Goal: Task Accomplishment & Management: Complete application form

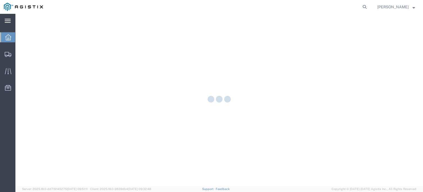
click at [8, 20] on icon at bounding box center [8, 21] width 6 height 4
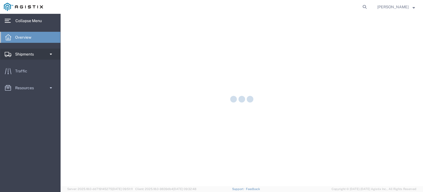
click at [51, 52] on span at bounding box center [51, 54] width 5 height 11
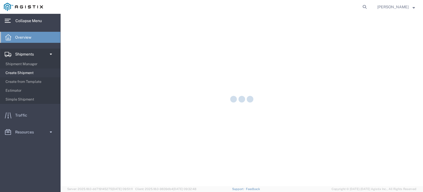
click at [30, 73] on span "Create Shipment" at bounding box center [31, 72] width 51 height 11
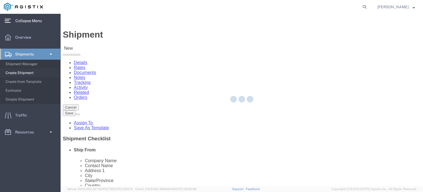
click at [30, 73] on span "Create Shipment" at bounding box center [31, 72] width 51 height 11
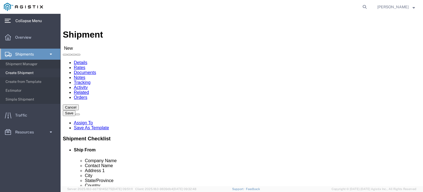
click select "Select PG&E Preformed Line Products"
select select "9596"
click select "Select PG&E Preformed Line Products"
select select
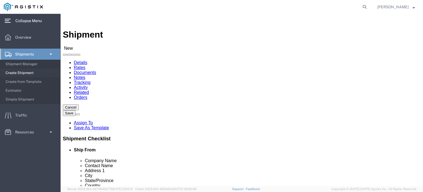
click select "Select All Others [GEOGRAPHIC_DATA] [GEOGRAPHIC_DATA] [GEOGRAPHIC_DATA] [GEOGRA…"
select select "23082"
click select "Select All Others [GEOGRAPHIC_DATA] [GEOGRAPHIC_DATA] [GEOGRAPHIC_DATA] [GEOGRA…"
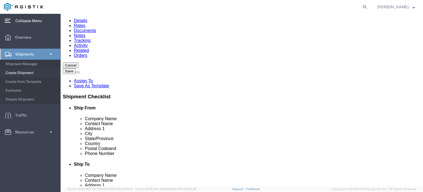
scroll to position [48, 0]
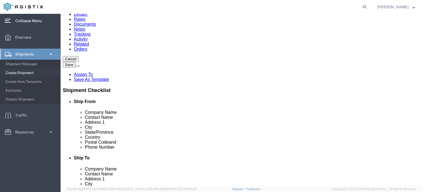
select select "MYPROFILE"
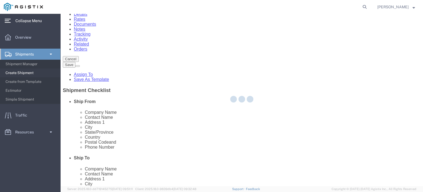
select select "AR"
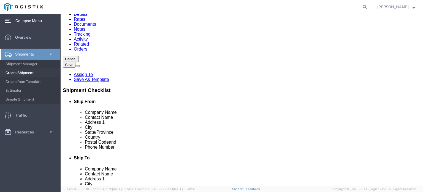
scroll to position [579, 0]
select select "71508"
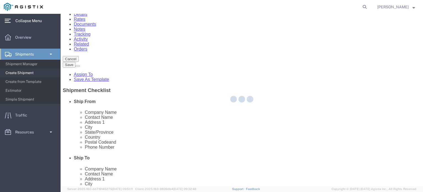
select select "CA"
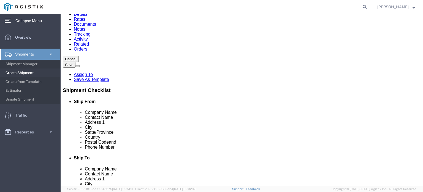
scroll to position [591, 0]
select select "71509"
select select "CA"
select select "25272"
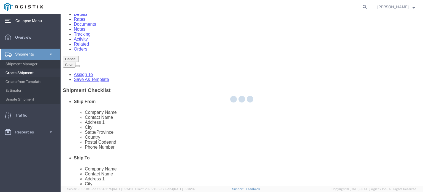
select select "CA"
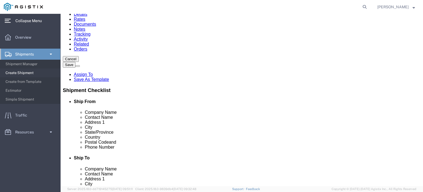
scroll to position [606, 0]
select select "19711"
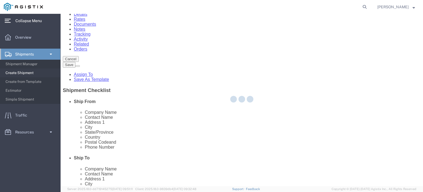
select select "CA"
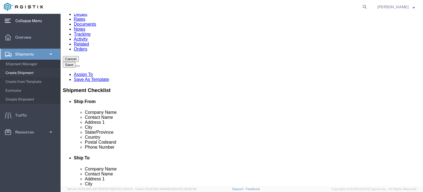
scroll to position [566, 0]
select select "19709"
select select "CA"
select select "19656"
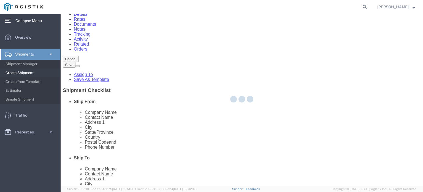
select select "CA"
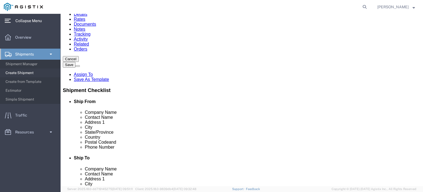
scroll to position [603, 0]
click div "Location [GEOGRAPHIC_DATA] - [GEOGRAPHIC_DATA] [GEOGRAPHIC_DATA] My Profile Loc…"
click icon
drag, startPoint x: 175, startPoint y: 79, endPoint x: 229, endPoint y: 84, distance: 54.2
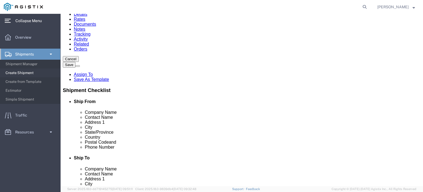
scroll to position [48, 0]
select select "23082"
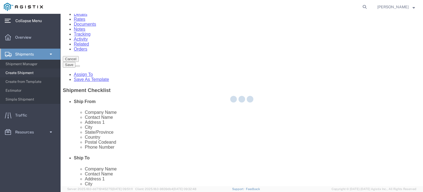
select select "CA"
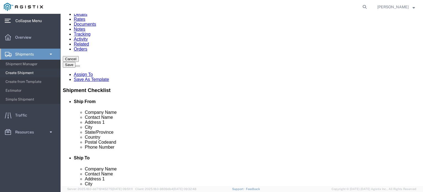
click input "text"
type input "PG&E PUNCHOUT"
click label "Company Alias"
click input "text"
type input "[PERSON_NAME]"
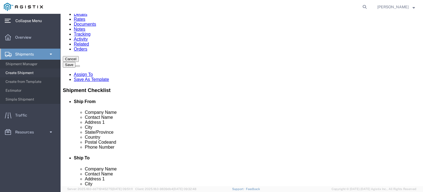
click input "text"
drag, startPoint x: 200, startPoint y: 130, endPoint x: 108, endPoint y: 126, distance: 92.7
click div "Ship From Location Location My Profile Location My Profile Location (OBSOLETE) …"
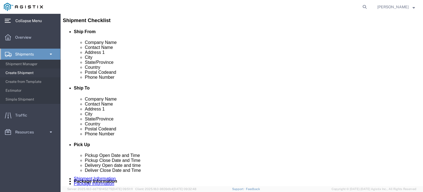
scroll to position [128, 0]
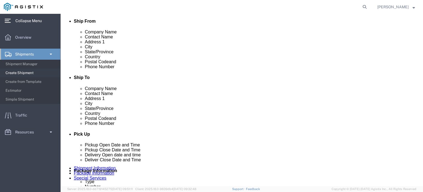
type input "[STREET_ADDRESS]"
select select
drag, startPoint x: 201, startPoint y: 71, endPoint x: 133, endPoint y: 60, distance: 68.8
click div "Location My Profile Location (OBSOLETE) [PERSON_NAME] SC - GC TRAILER (OBSOLETE…"
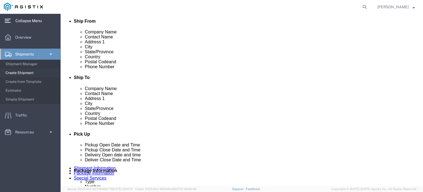
click p "- PG&E - () [STREET_ADDRESS]"
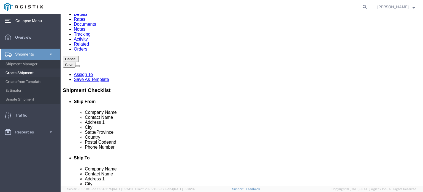
type input "[GEOGRAPHIC_DATA]"
click input "[PERSON_NAME]"
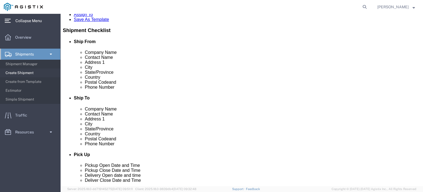
scroll to position [112, 0]
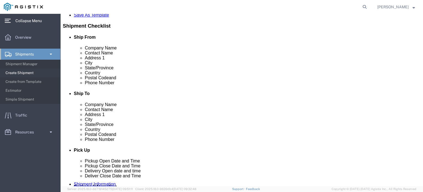
type input "[PERSON_NAME]"
click input "text"
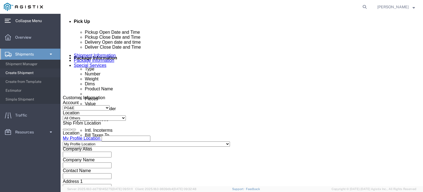
scroll to position [241, 0]
type input "7078597833"
click icon
click div "[DATE] 11:00 AM"
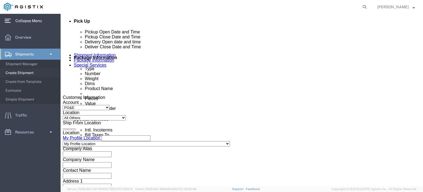
scroll to position [358, 0]
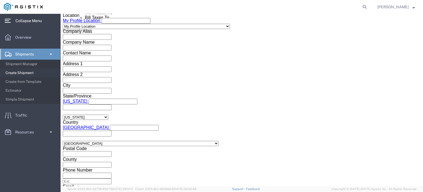
click button "Apply"
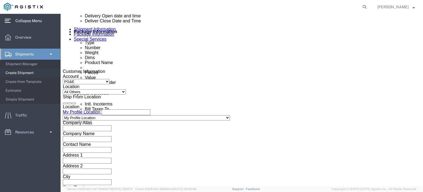
scroll to position [262, 0]
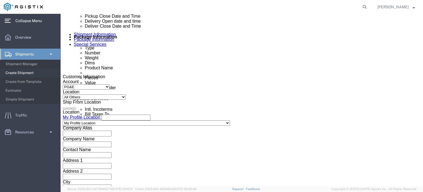
click icon
click div "[DATE] 12:00 PM"
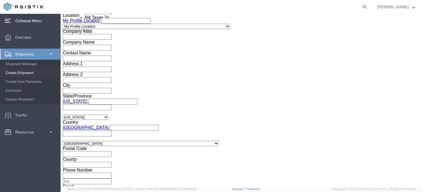
type input "4:00 PM"
click button "Apply"
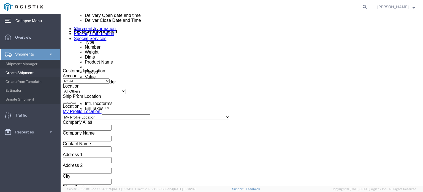
scroll to position [262, 0]
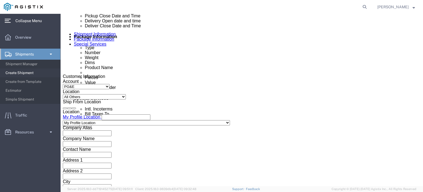
click div
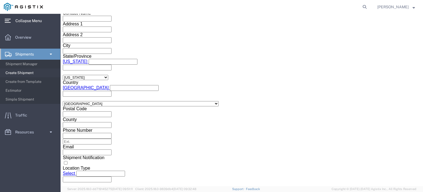
click input "5:00 PM"
click input "08:00 PM"
type input "8:00 AM"
click button "Apply"
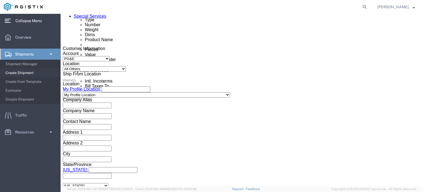
scroll to position [286, 0]
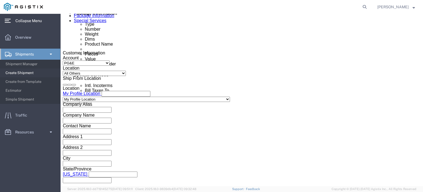
click div
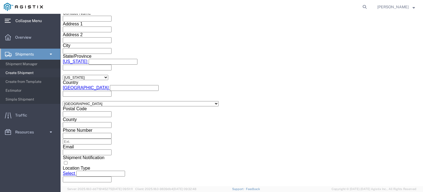
click input "9:00 AM"
click input "01:00 AM"
type input "1:00 PM"
click button "Apply"
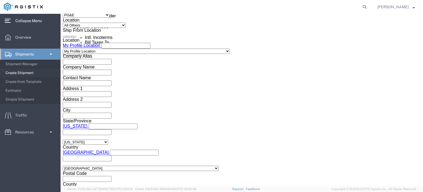
scroll to position [334, 0]
click input "text"
type input "2701224067"
click select "Select Account Type Activity ID Airline Appointment Number ASN Batch Request # …"
select select "PURCHORD"
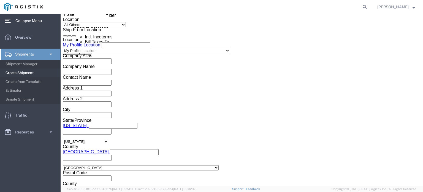
click select "Select Account Type Activity ID Airline Appointment Number ASN Batch Request # …"
click input "text"
type input "s007993689"
click select "Select Account Type Activity ID Airline Appointment Number ASN Batch Request # …"
select select "SHIPMENTIDNUM"
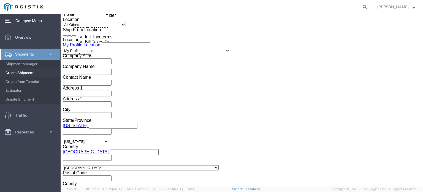
click select "Select Account Type Activity ID Airline Appointment Number ASN Batch Request # …"
click input "text"
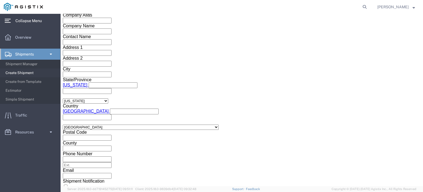
scroll to position [399, 0]
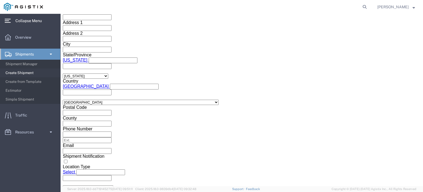
type input "680519"
click select "Select Air Less than Truckload Multi-Leg Ocean Freight Rail Small Parcel Truckl…"
select select "LTL"
click select "Select Air Less than Truckload Multi-Leg Ocean Freight Rail Small Parcel Truckl…"
click select "Select Straight Truck"
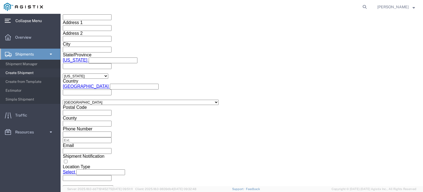
select select "STTR"
click select "Select Straight Truck"
click button "Continue"
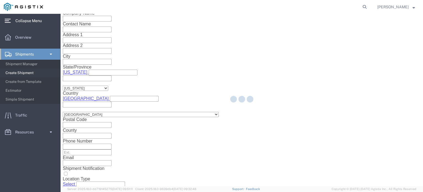
scroll to position [14, 0]
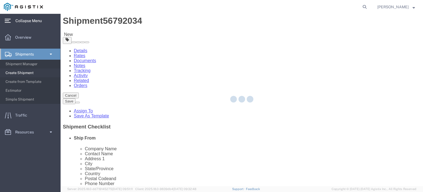
select select "CBOX"
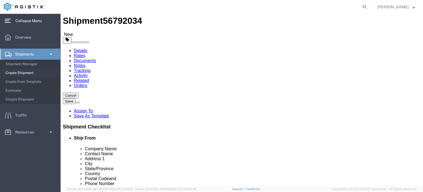
click input "1"
click input "text"
type input "120"
click input "text"
type input "42"
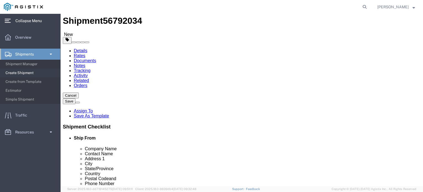
click select "Select Bulk Bundle(s) Cardboard Box(es) Carton(s) Crate(s) Drum(s) (Fiberboard)…"
select select "PONS"
click select "Select Bulk Bundle(s) Cardboard Box(es) Carton(s) Crate(s) Drum(s) (Fiberboard)…"
click input "text"
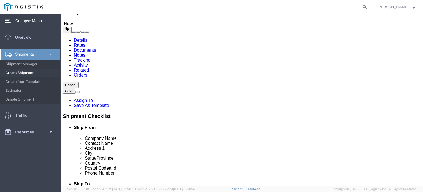
scroll to position [30, 0]
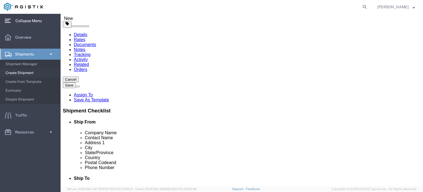
type input "1"
click input "text"
type input "15"
drag, startPoint x: 66, startPoint y: 117, endPoint x: 32, endPoint y: 122, distance: 33.9
click div "Package Type Select Bulk Bundle(s) Cardboard Box(es) Carton(s) Crate(s) Drum(s)…"
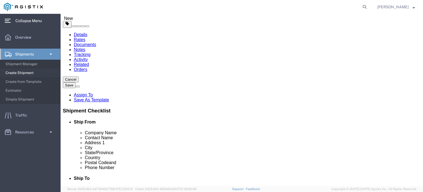
scroll to position [45, 0]
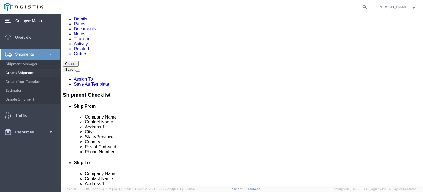
type input "214"
click link "Add Content"
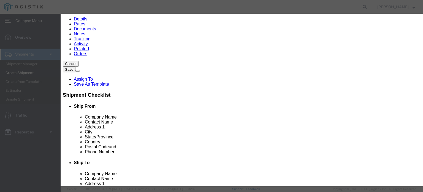
click input "text"
type input "3007098"
drag, startPoint x: 100, startPoint y: 51, endPoint x: 66, endPoint y: 52, distance: 33.6
click div "Pieces 0 Select Bag Barrels 100Board Feet Bottle Box Blister Pack Carats Can Ca…"
type input "5"
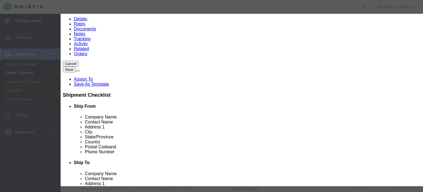
click input "text"
type input "1899.36"
click select "Select 50 55 60 65 70 85 92.5 100 125 175 250 300 400"
select select "175"
click select "Select 50 55 60 65 70 85 92.5 100 125 175 250 300 400"
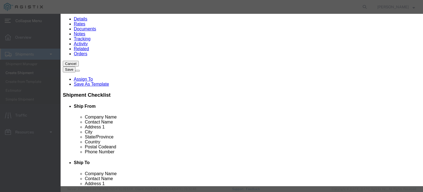
click select "Select"
click select "Select [GEOGRAPHIC_DATA] [GEOGRAPHIC_DATA] [GEOGRAPHIC_DATA] [GEOGRAPHIC_DATA] …"
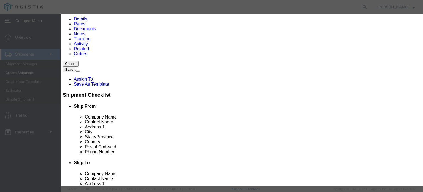
click select "Select [GEOGRAPHIC_DATA] [GEOGRAPHIC_DATA] [GEOGRAPHIC_DATA] [GEOGRAPHIC_DATA] …"
click button "Save & Close"
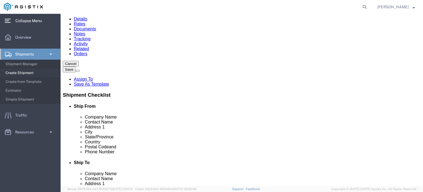
drag, startPoint x: 52, startPoint y: 70, endPoint x: 48, endPoint y: 70, distance: 4.1
click div "1"
type input "3"
click icon
click div "1"
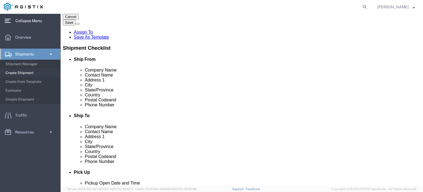
scroll to position [101, 0]
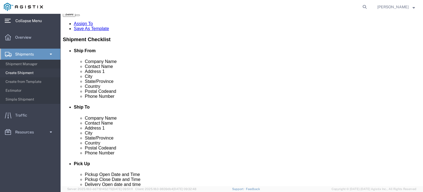
click button "Continue"
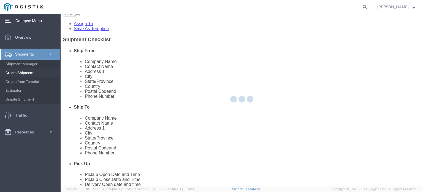
select select
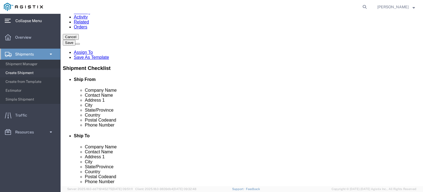
scroll to position [0, 0]
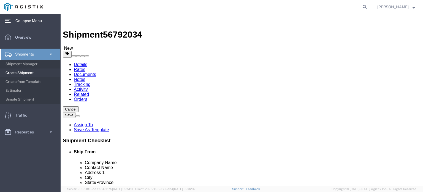
click button "Rate Shipment"
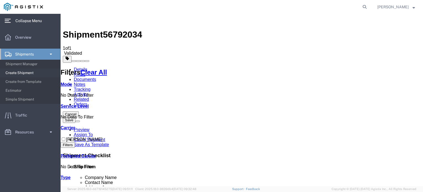
checkbox input "true"
